Goal: Navigation & Orientation: Find specific page/section

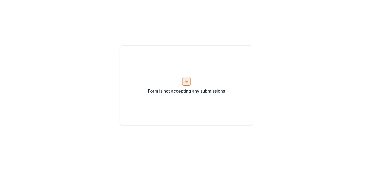
click at [95, 3] on div "Form is not accepting any submissions" at bounding box center [186, 85] width 373 height 171
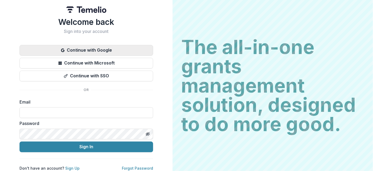
click at [105, 48] on button "Continue with Google" at bounding box center [85, 50] width 133 height 11
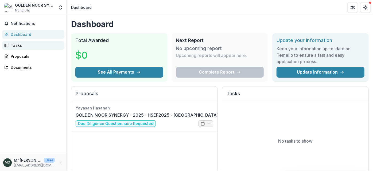
click at [28, 48] on div "Tasks" at bounding box center [35, 45] width 49 height 6
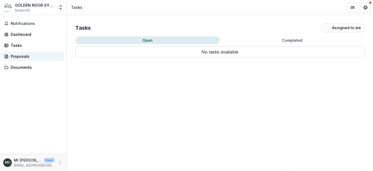
click at [20, 58] on div "Proposals" at bounding box center [35, 56] width 49 height 6
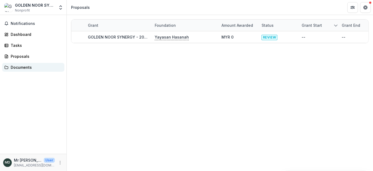
click at [22, 67] on div "Documents" at bounding box center [35, 67] width 49 height 6
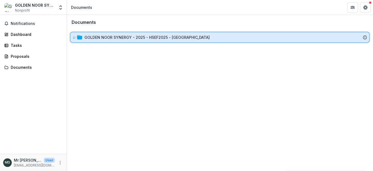
click at [119, 33] on div "GOLDEN NOOR SYNERGY - 2025 - HSEF2025 - [GEOGRAPHIC_DATA]" at bounding box center [219, 37] width 298 height 10
